Goal: Task Accomplishment & Management: Complete application form

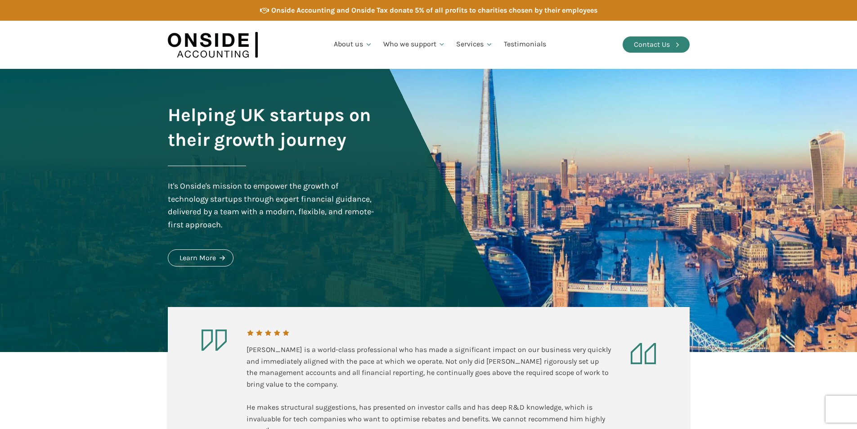
click at [647, 51] on link "Contact Us" at bounding box center [656, 44] width 67 height 16
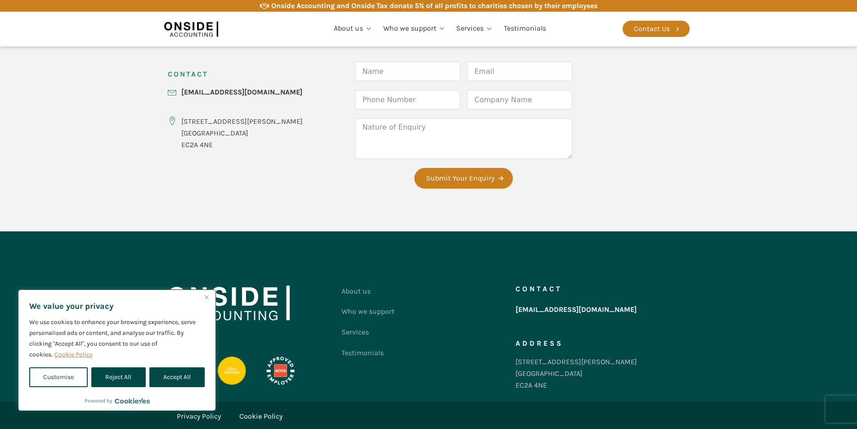
scroll to position [383, 0]
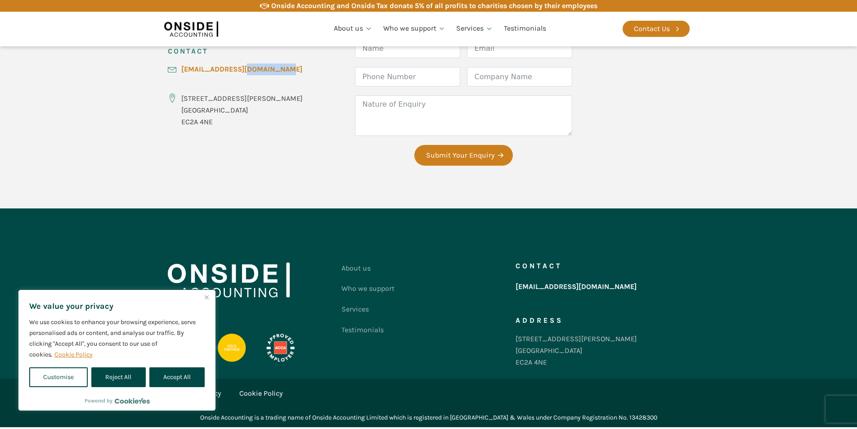
drag, startPoint x: 298, startPoint y: 72, endPoint x: 225, endPoint y: 67, distance: 73.9
click at [235, 67] on div "CONTACT hello@onsideaccounting.com 86-90 Paul Street London EC2A 4NE Form Name …" at bounding box center [429, 106] width 540 height 203
copy link "[EMAIL_ADDRESS][DOMAIN_NAME]"
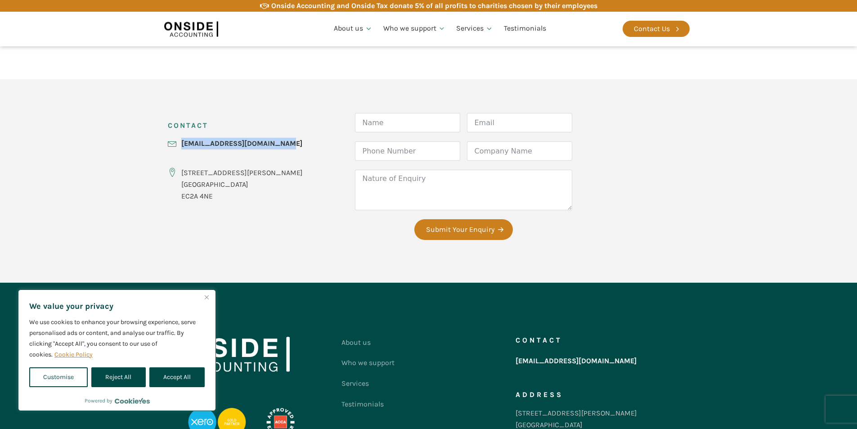
scroll to position [293, 0]
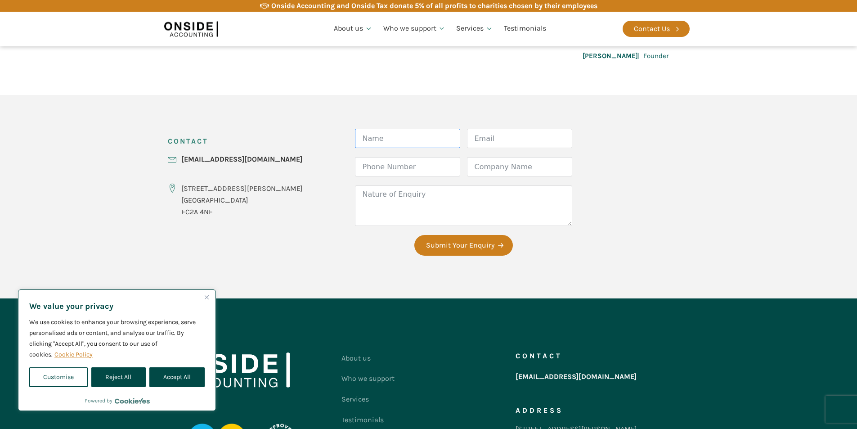
click at [385, 140] on input "Name" at bounding box center [407, 138] width 105 height 19
type input "Nash"
click at [479, 132] on input "Email" at bounding box center [519, 138] width 105 height 19
type input "Gajjar"
paste input "+91 84602 68698"
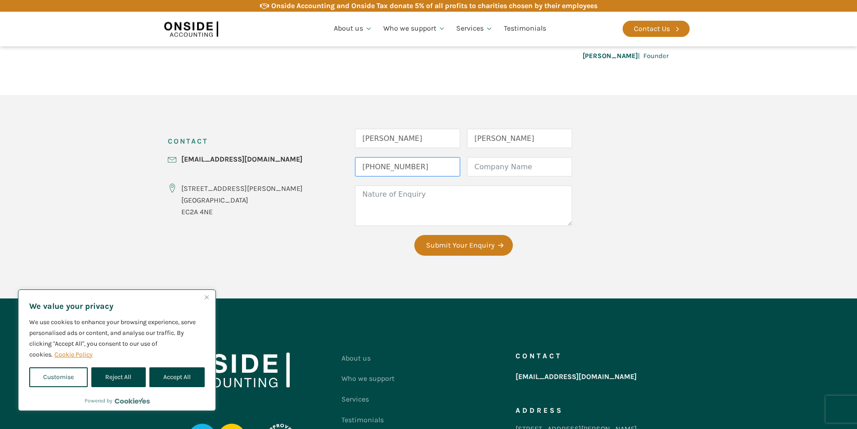
type input "+91 84602 68698"
type input "PCS Global Group"
type textarea "f"
click at [397, 207] on textarea "We are a global accounting firm with 20 years of experience" at bounding box center [463, 205] width 217 height 40
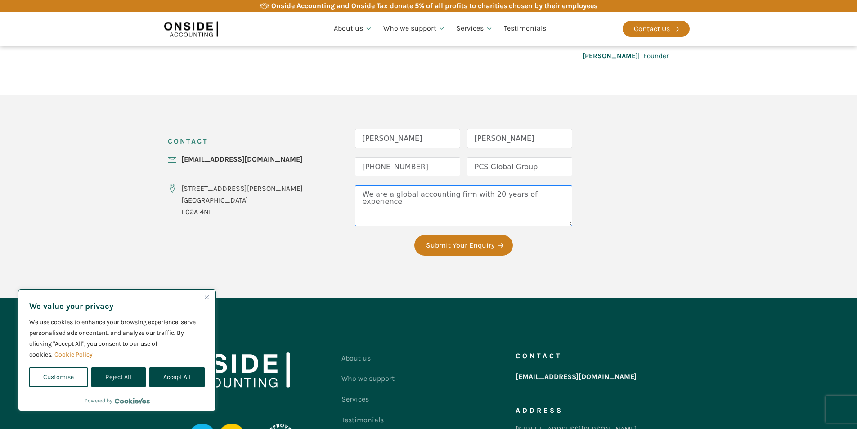
click at [397, 207] on textarea "We are a global accounting firm with 20 years of experience" at bounding box center [463, 205] width 217 height 40
type textarea "We are a global accounting firm with 20 years of experience in"
paste textarea "We are a global accounting firm with over two decades of experience, supported …"
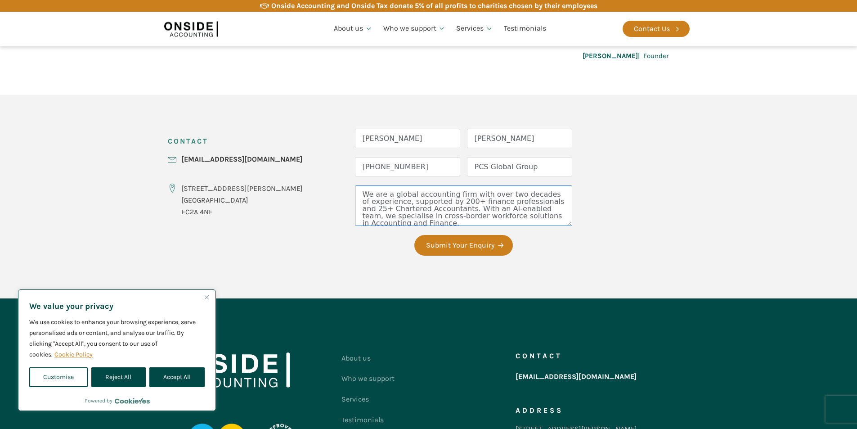
scroll to position [31, 0]
click at [482, 216] on textarea "We are a global accounting firm with over two decades of experience, supported …" at bounding box center [463, 205] width 217 height 40
click at [387, 193] on textarea "We are a global accounting firm with over two decades of experience, supported …" at bounding box center [463, 205] width 217 height 40
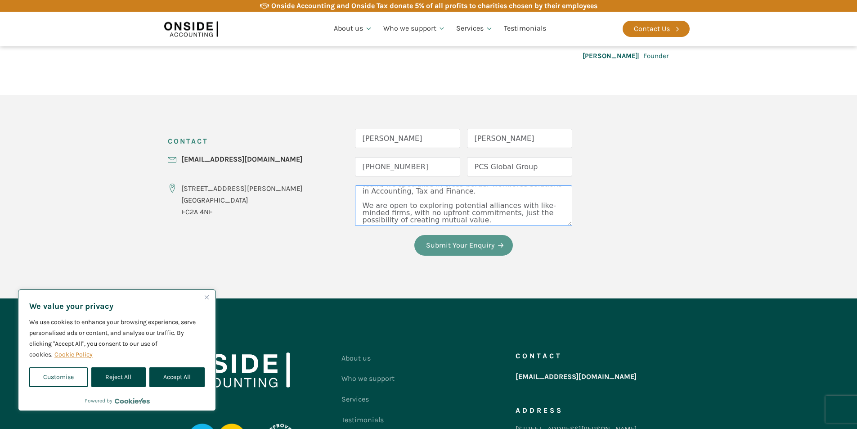
type textarea "We are a global accounting firm with over two decades of experience, supported …"
click at [443, 247] on button "Submit Your Enquiry" at bounding box center [463, 245] width 99 height 21
type input "G"
type input "nash"
click at [392, 141] on input "Nash" at bounding box center [407, 138] width 105 height 19
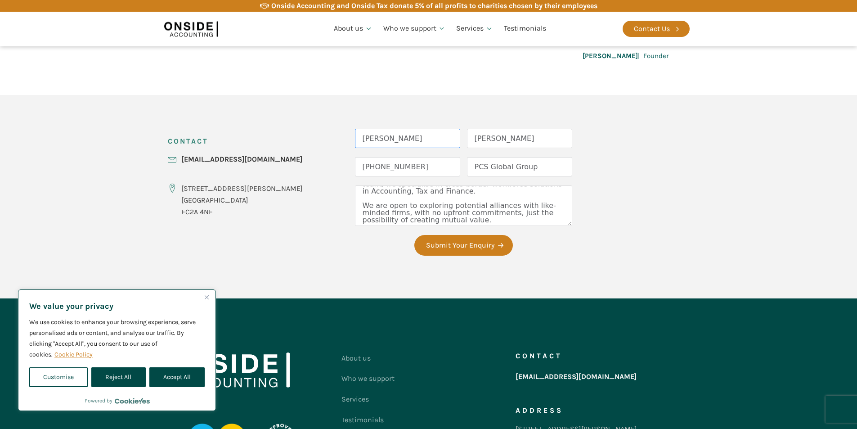
click at [392, 141] on input "Nash" at bounding box center [407, 138] width 105 height 19
type input "Nash Gajjar"
click at [473, 133] on input "nash" at bounding box center [519, 138] width 105 height 19
type input "nash@pcsglobalgroup.com"
click at [481, 249] on button "Submit Your Enquiry" at bounding box center [463, 245] width 99 height 21
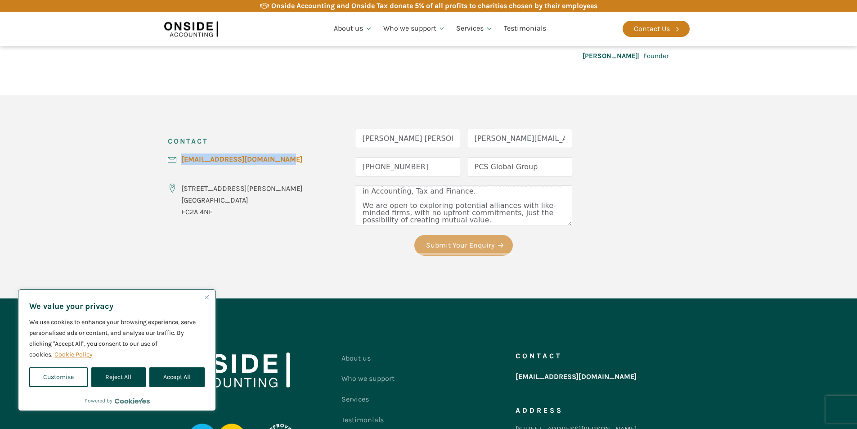
drag, startPoint x: 297, startPoint y: 162, endPoint x: 182, endPoint y: 159, distance: 114.8
click at [182, 159] on div "CONTACT hello@onsideaccounting.com 86-90 Paul Street London EC2A 4NE Form Name …" at bounding box center [429, 196] width 540 height 203
copy link "[EMAIL_ADDRESS][DOMAIN_NAME]"
